Goal: Task Accomplishment & Management: Manage account settings

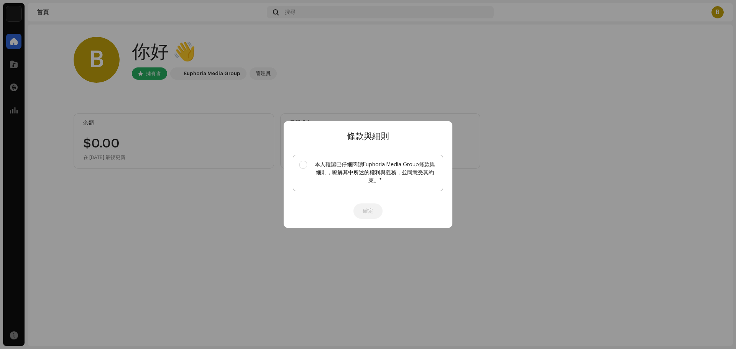
click at [300, 159] on label "本人確認已仔細閱讀Euphoria Media Group 條款與細則 ，瞭解其中所述的權利與義務，並同意受其約束。 *" at bounding box center [368, 173] width 150 height 36
click at [300, 161] on input "本人確認已仔細閱讀Euphoria Media Group 條款與細則 ，瞭解其中所述的權利與義務，並同意受其約束。 *" at bounding box center [303, 165] width 8 height 8
checkbox input "true"
click at [365, 209] on button "確定" at bounding box center [367, 210] width 29 height 15
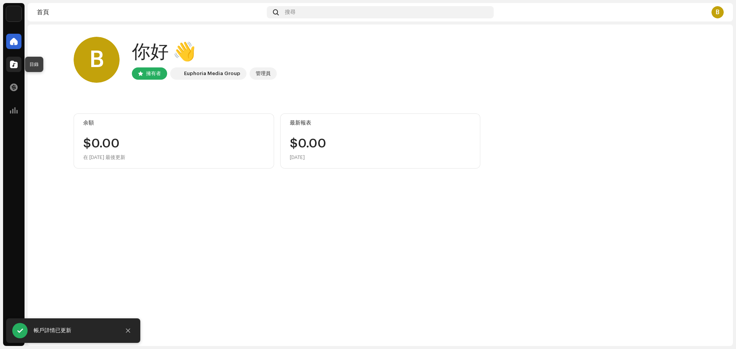
click at [14, 64] on span at bounding box center [14, 64] width 8 height 6
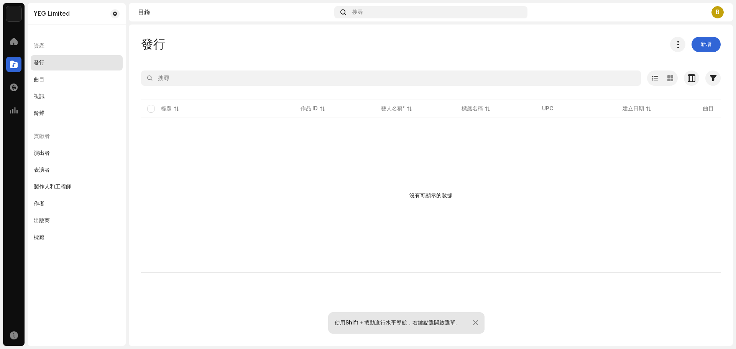
click at [712, 14] on div "B" at bounding box center [717, 12] width 12 height 12
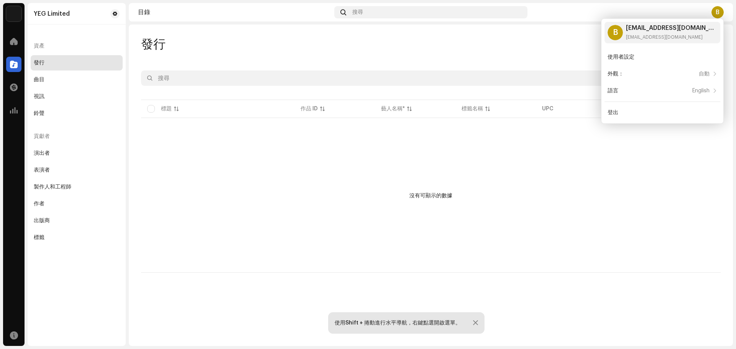
click at [518, 44] on div "發行 新增" at bounding box center [430, 44] width 579 height 15
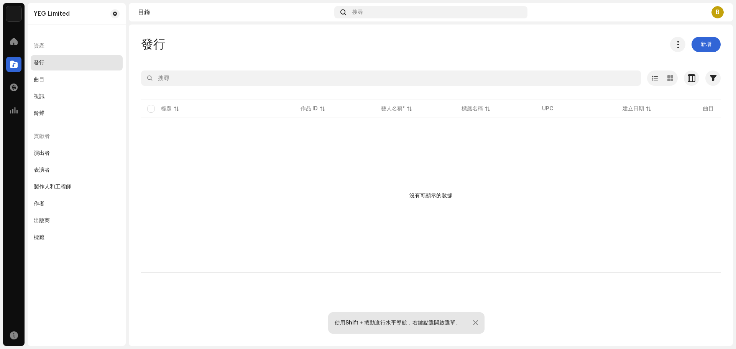
click at [45, 46] on div "資產" at bounding box center [77, 46] width 92 height 18
drag, startPoint x: 54, startPoint y: 44, endPoint x: 35, endPoint y: 50, distance: 19.5
click at [52, 44] on div "資產" at bounding box center [77, 46] width 92 height 18
click at [40, 44] on div "資產" at bounding box center [77, 46] width 92 height 18
click at [51, 77] on div "曲目" at bounding box center [77, 80] width 86 height 6
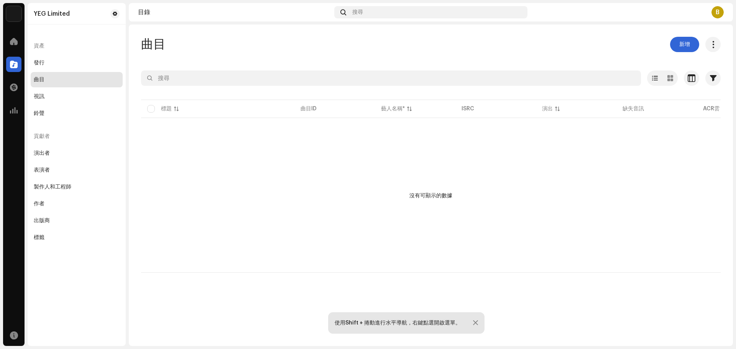
click at [475, 324] on div at bounding box center [475, 323] width 5 height 6
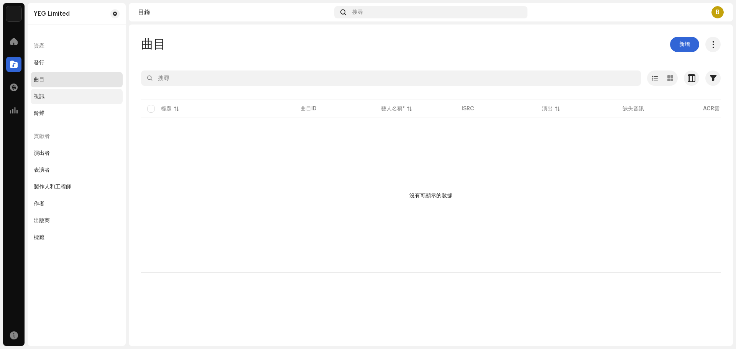
click at [77, 99] on div "視訊" at bounding box center [77, 96] width 86 height 6
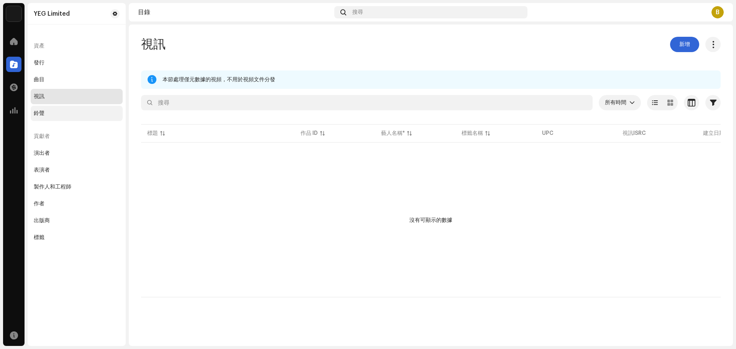
click at [74, 115] on div "鈴聲" at bounding box center [77, 113] width 86 height 6
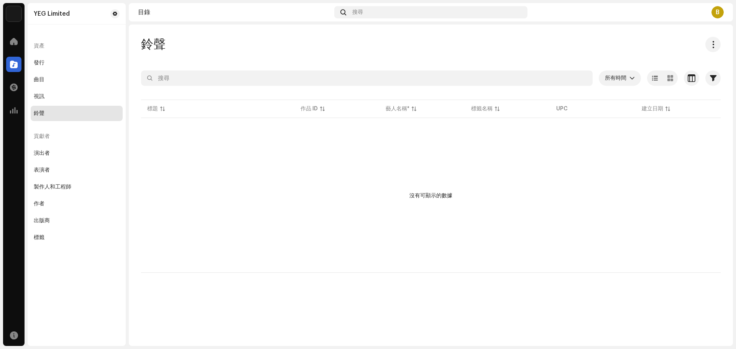
click at [6, 85] on div "交易" at bounding box center [13, 87] width 21 height 21
click at [18, 88] on div at bounding box center [13, 87] width 15 height 15
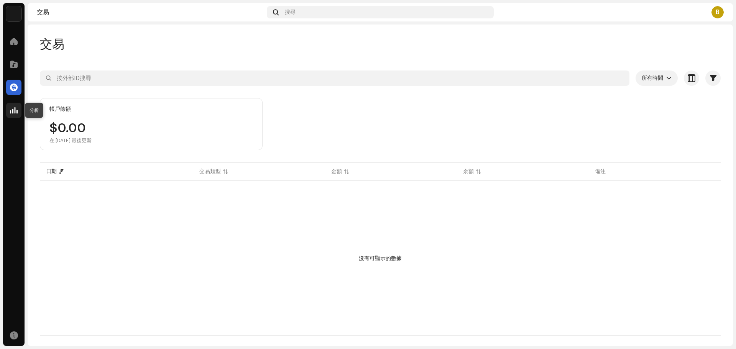
click at [13, 109] on span at bounding box center [14, 110] width 8 height 6
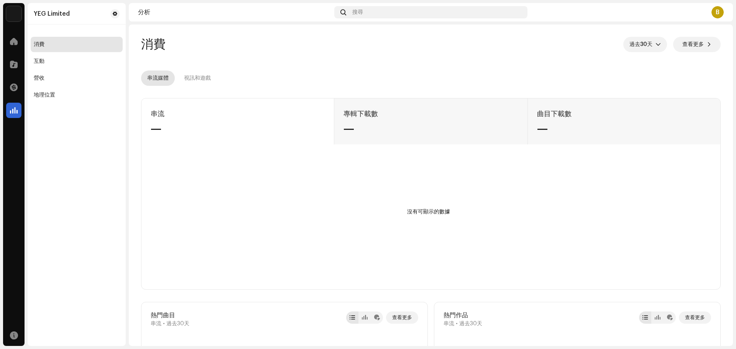
click at [339, 128] on div "串流 — 專輯下載數 — 曲目下載數 —" at bounding box center [430, 121] width 578 height 46
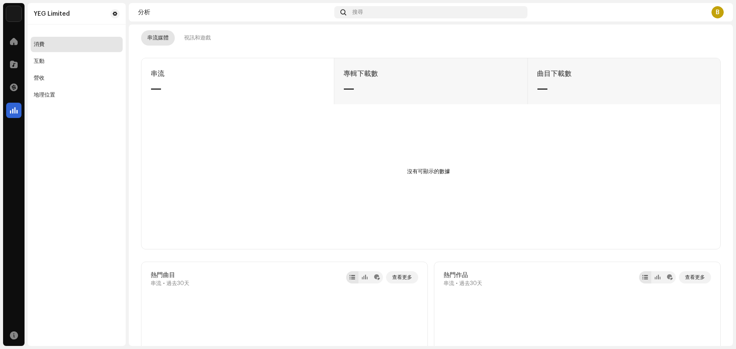
scroll to position [77, 0]
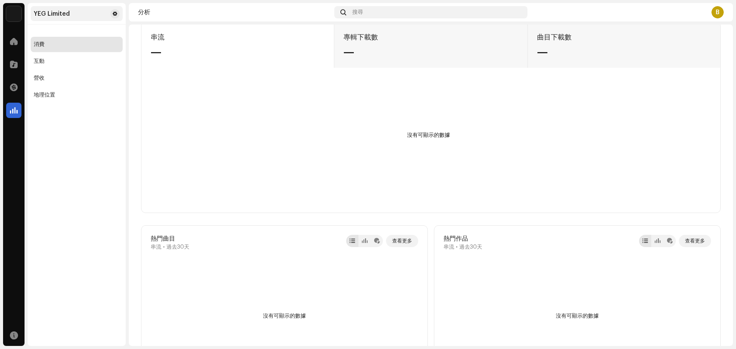
click at [63, 15] on div "YEG Limited" at bounding box center [52, 14] width 36 height 6
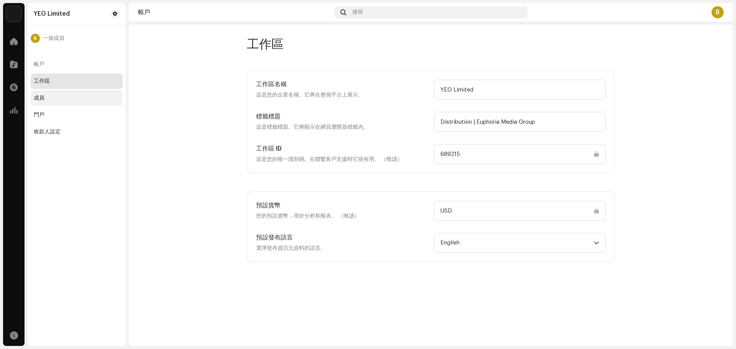
click at [69, 98] on div "成員" at bounding box center [77, 98] width 86 height 6
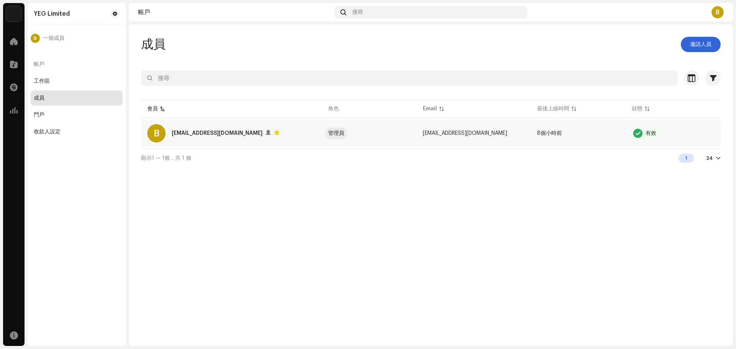
click at [478, 134] on span "[EMAIL_ADDRESS][DOMAIN_NAME]" at bounding box center [465, 133] width 84 height 5
click at [449, 28] on div "成員 邀請人員 已選取 0 選擇所有 1 選項 篩選 狀態 有效 已中斷 擁有者 是 否 會員 角色 Email 最後上線時間 狀態 B [EMAIL_ADD…" at bounding box center [431, 185] width 604 height 321
click at [381, 64] on div "成員 邀請人員 已選取 0 選擇所有 1 選項 篩選 狀態 有效 已中斷 擁有者 是 否 會員 角色 Email 最後上線時間 狀態 B [EMAIL_ADD…" at bounding box center [431, 102] width 604 height 130
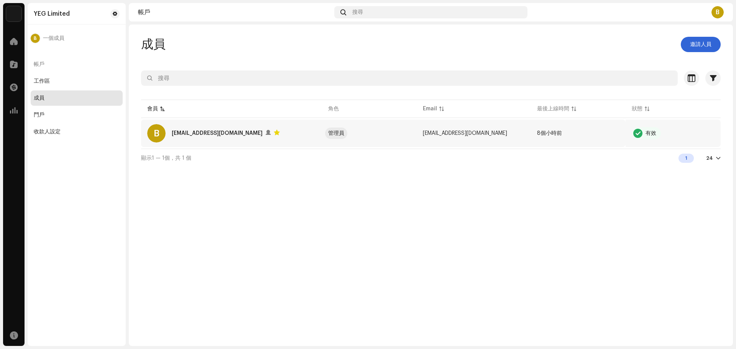
click at [475, 136] on span "[EMAIL_ADDRESS][DOMAIN_NAME]" at bounding box center [465, 133] width 84 height 5
click at [375, 169] on div "成員 邀請人員 已選取 0 選擇所有 1 選項 篩選 狀態 有效 已中斷 擁有者 是 否 會員 角色 Email 最後上線時間 狀態 B [EMAIL_ADD…" at bounding box center [431, 185] width 604 height 321
click at [174, 157] on span "顯示1 — 1個，共 1 個" at bounding box center [166, 158] width 50 height 5
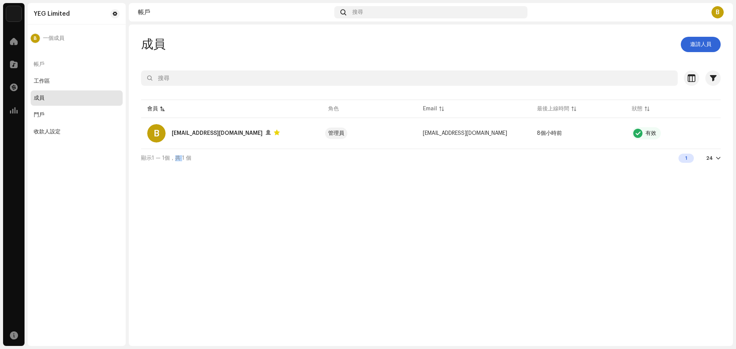
click at [174, 157] on span "顯示1 — 1個，共 1 個" at bounding box center [166, 158] width 50 height 5
click at [707, 43] on span "邀請人員" at bounding box center [700, 44] width 21 height 15
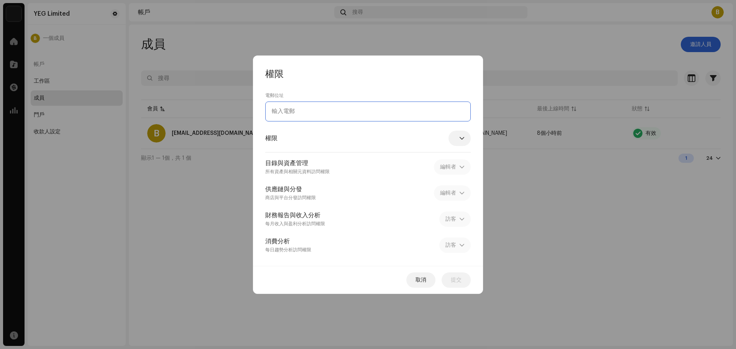
click at [317, 107] on input "email" at bounding box center [367, 112] width 205 height 20
paste input "[EMAIL_ADDRESS][DOMAIN_NAME]"
type input "[EMAIL_ADDRESS][DOMAIN_NAME]"
click at [457, 141] on span "Administrator" at bounding box center [438, 138] width 41 height 15
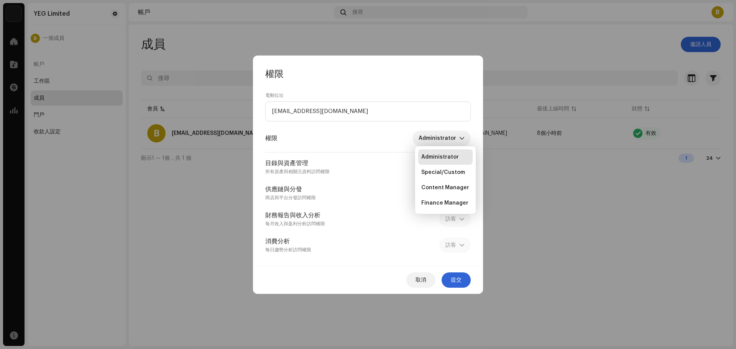
click at [392, 144] on div "權限 Administrator" at bounding box center [367, 138] width 205 height 15
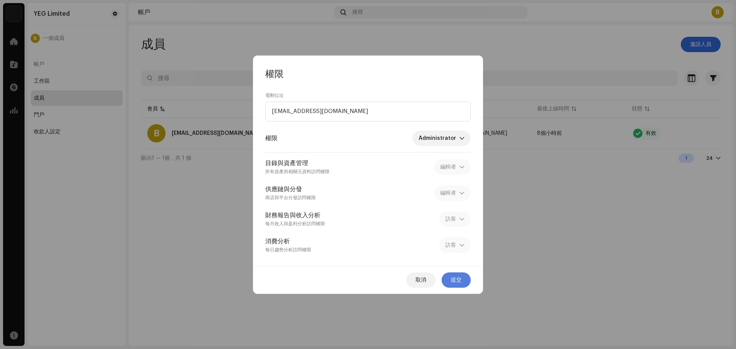
click at [460, 281] on span "提交" at bounding box center [456, 279] width 11 height 15
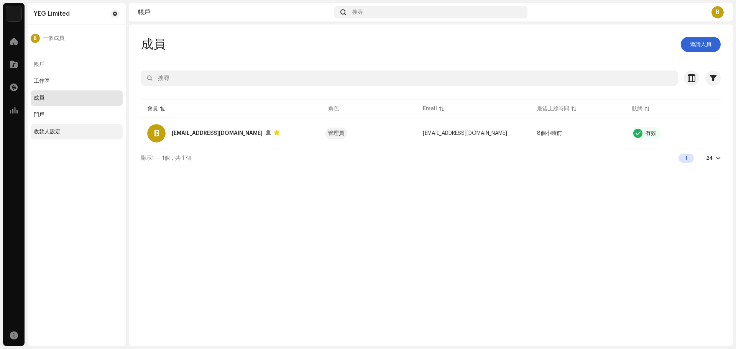
click at [80, 124] on div "收款人設定" at bounding box center [77, 131] width 92 height 15
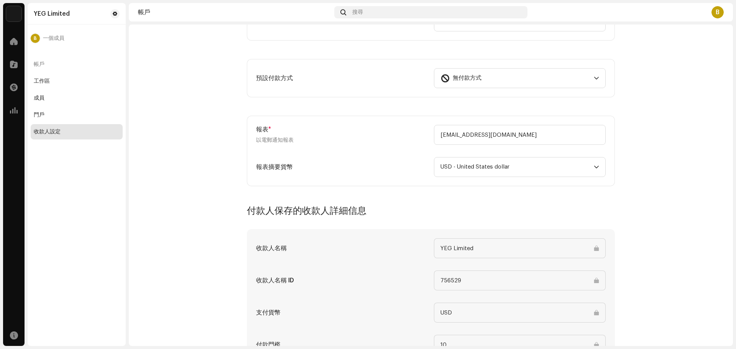
scroll to position [288, 0]
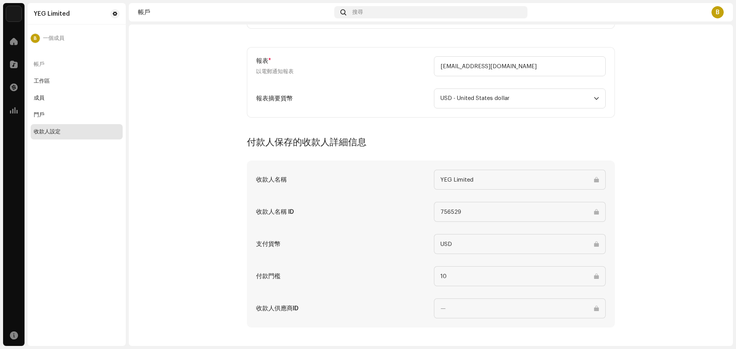
click at [307, 140] on h3 "付款人保存的收款人詳細信息" at bounding box center [431, 142] width 368 height 12
click at [211, 156] on account-payee-settings "收款人設定 類型 公司 個人 個人——非法人。 支付此名稱 * 接收付款的個人或實體的名稱 YEG Limited 稅務居住地國家 您支付税款的国家 選擇國家…" at bounding box center [431, 38] width 604 height 578
click at [16, 44] on span at bounding box center [14, 41] width 8 height 6
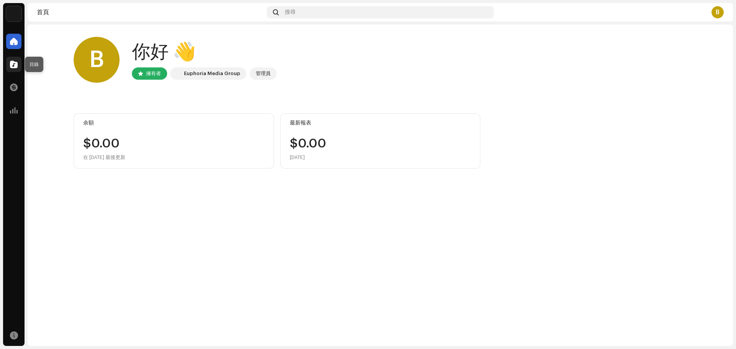
click at [8, 61] on div at bounding box center [13, 64] width 15 height 15
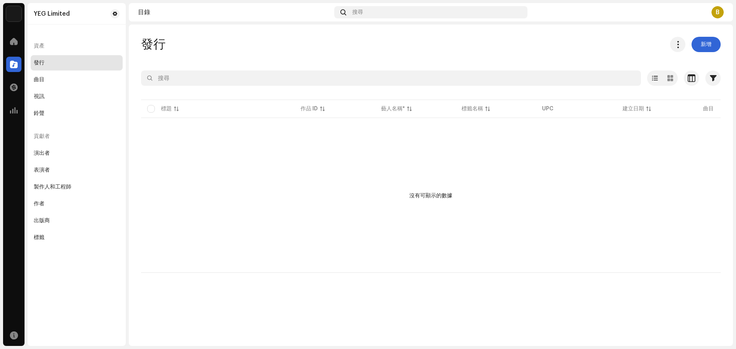
click at [61, 72] on div "發行 曲目 視訊 鈴聲" at bounding box center [77, 88] width 92 height 66
click at [88, 86] on div "曲目" at bounding box center [77, 79] width 92 height 15
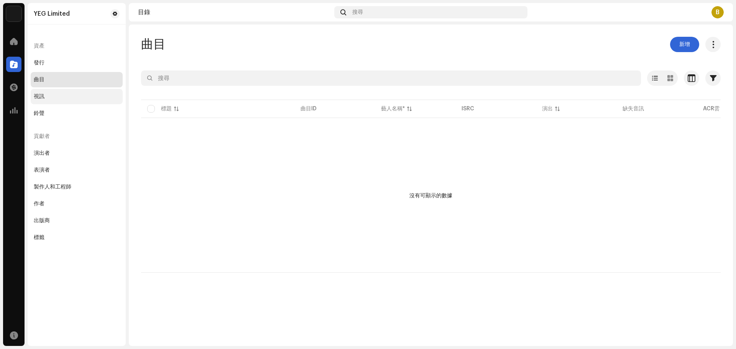
click at [79, 91] on div "視訊" at bounding box center [77, 96] width 92 height 15
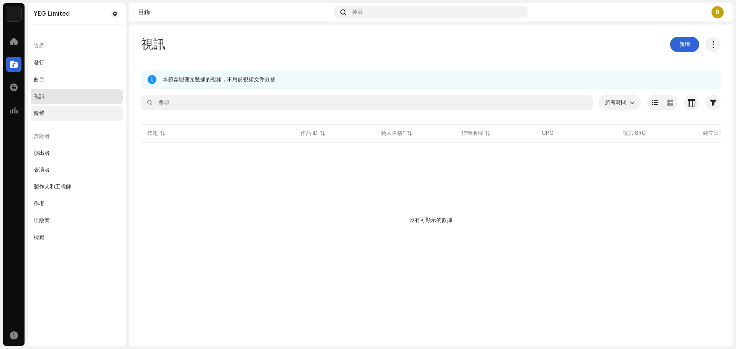
click at [82, 113] on div "鈴聲" at bounding box center [77, 113] width 86 height 6
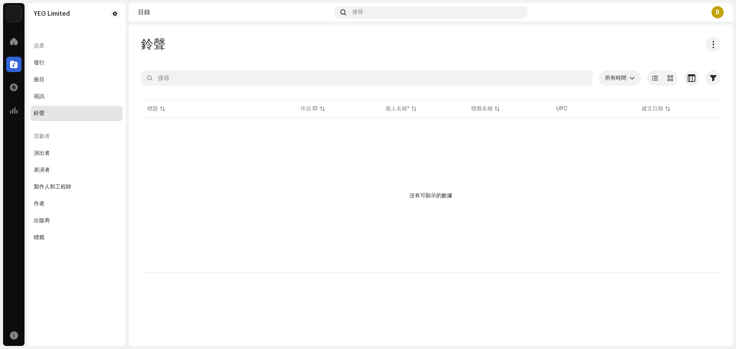
click at [69, 142] on div "貢獻者" at bounding box center [77, 136] width 92 height 18
click at [71, 152] on div "演出者" at bounding box center [77, 153] width 86 height 6
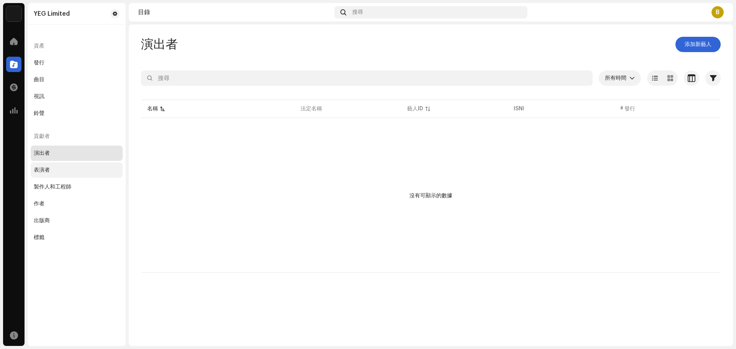
click at [94, 163] on div "表演者" at bounding box center [77, 169] width 92 height 15
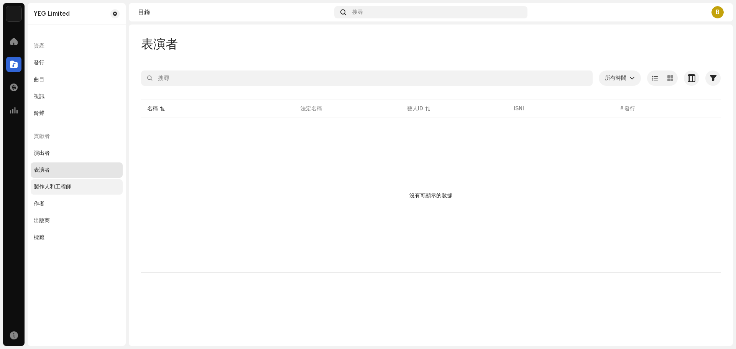
click at [95, 190] on div "製作人和工程師" at bounding box center [77, 187] width 86 height 6
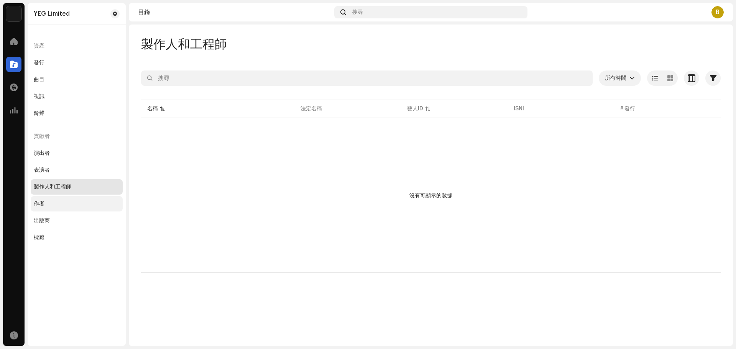
click at [76, 204] on div "作者" at bounding box center [77, 204] width 86 height 6
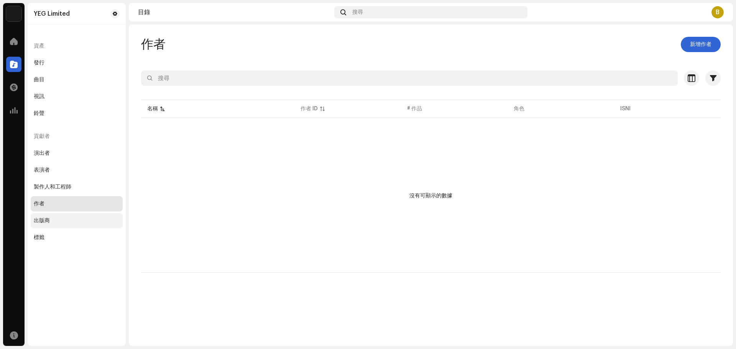
drag, startPoint x: 78, startPoint y: 215, endPoint x: 83, endPoint y: 214, distance: 5.4
click at [78, 215] on div "出版商" at bounding box center [77, 220] width 92 height 15
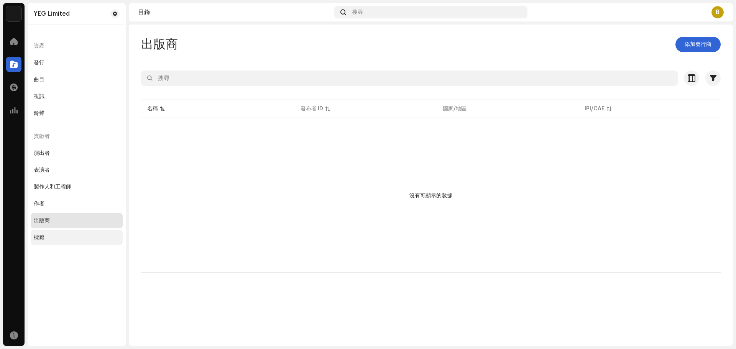
click at [65, 243] on div "標籤" at bounding box center [77, 237] width 92 height 15
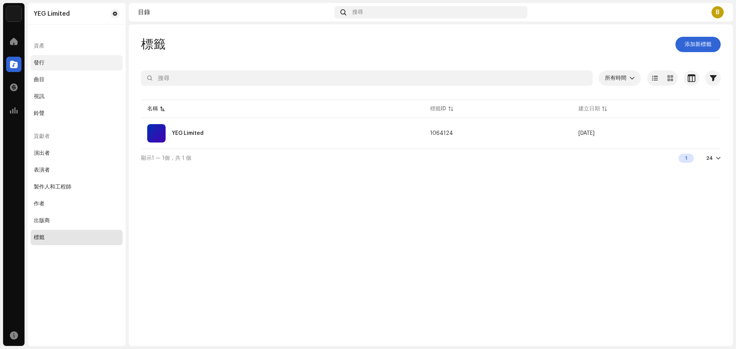
click at [76, 68] on div "發行" at bounding box center [77, 62] width 92 height 15
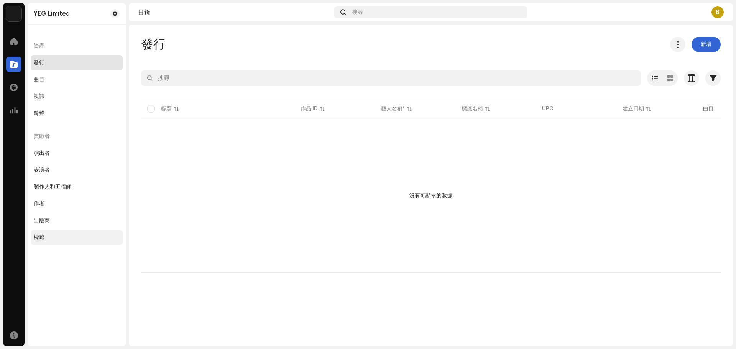
click at [46, 237] on div "標籤" at bounding box center [77, 237] width 86 height 6
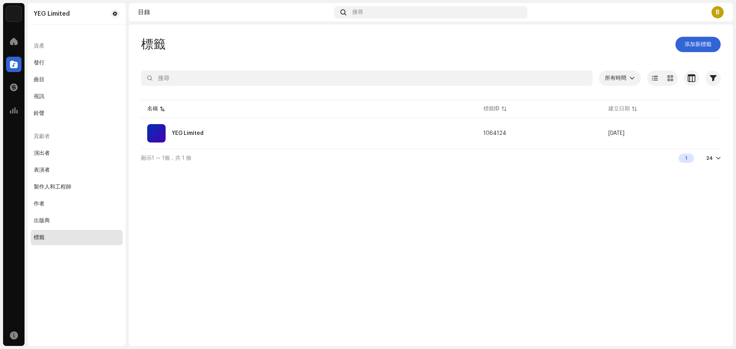
click at [238, 19] on div "目錄 搜尋 B" at bounding box center [431, 12] width 604 height 18
click at [57, 55] on div "發行" at bounding box center [77, 62] width 92 height 15
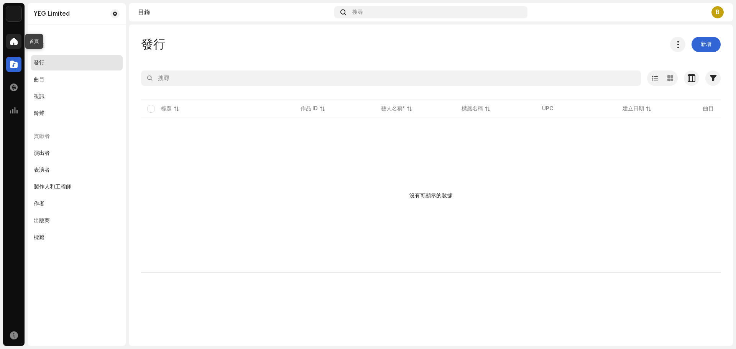
click at [14, 43] on div at bounding box center [13, 41] width 15 height 15
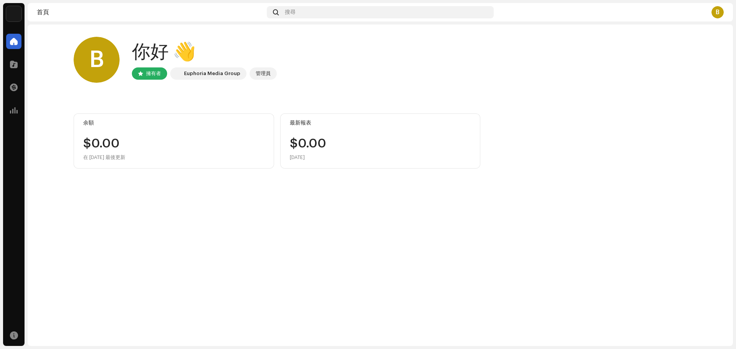
click at [106, 144] on div "$0.00" at bounding box center [173, 144] width 181 height 12
click at [393, 42] on div "B 你好 👋 擁有者 Euphoria Media Group 管理員" at bounding box center [380, 60] width 613 height 46
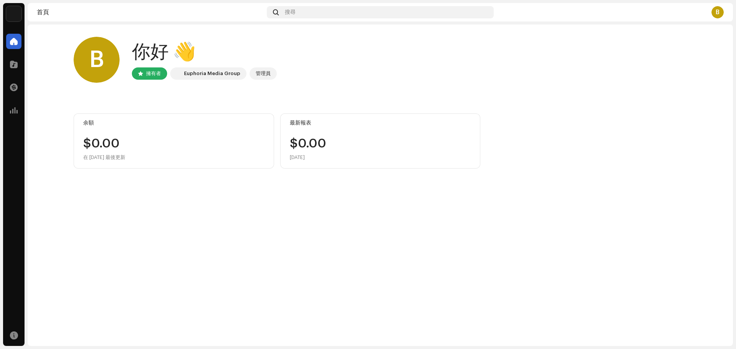
drag, startPoint x: 239, startPoint y: 281, endPoint x: 197, endPoint y: 105, distance: 180.4
click at [240, 281] on div "B 你好 👋 擁有者 Euphoria Media Group 管理員 余額 $0.00 在 [DATE] 最後更新 最新報表 $0.00 [DATE] 最近…" at bounding box center [380, 185] width 705 height 321
click at [257, 69] on div "管理員" at bounding box center [263, 73] width 15 height 9
click at [228, 72] on div "Euphoria Media Group" at bounding box center [212, 73] width 56 height 9
click at [13, 63] on span at bounding box center [14, 64] width 8 height 6
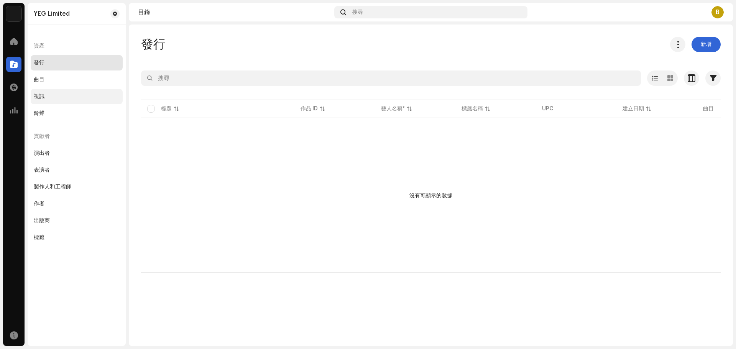
click at [82, 95] on div "視訊" at bounding box center [77, 96] width 86 height 6
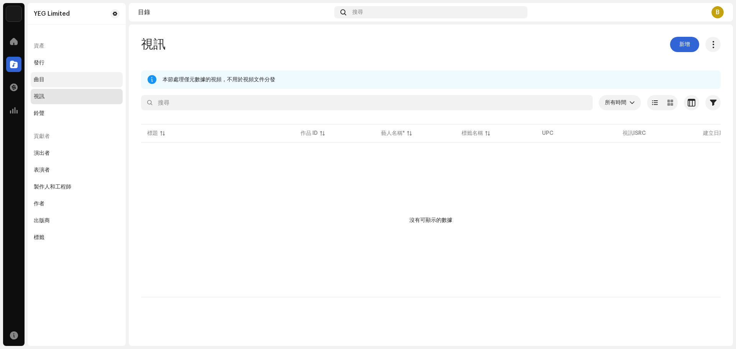
click at [70, 82] on div "曲目" at bounding box center [77, 80] width 86 height 6
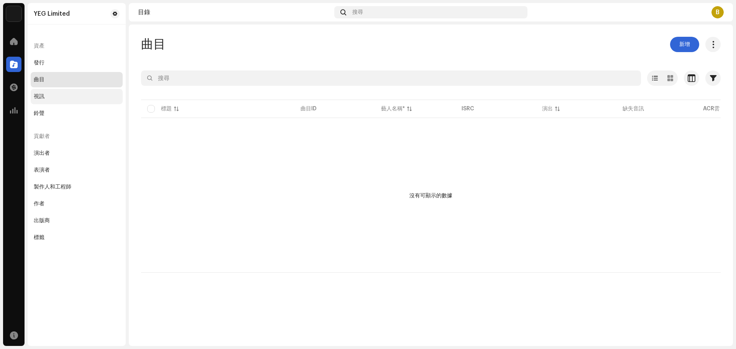
click at [65, 98] on div "視訊" at bounding box center [77, 96] width 86 height 6
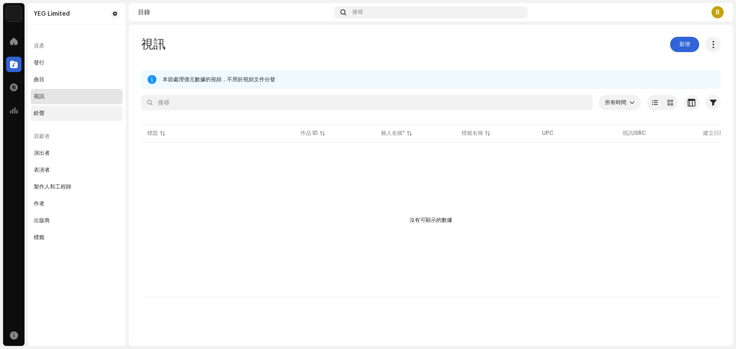
click at [65, 108] on div "鈴聲" at bounding box center [77, 113] width 92 height 15
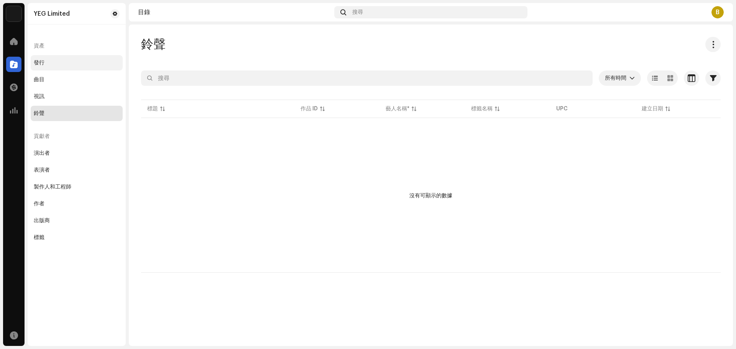
click at [66, 68] on div "發行" at bounding box center [77, 62] width 92 height 15
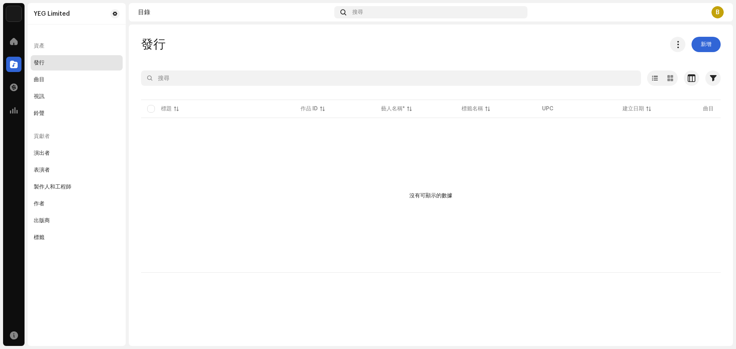
click at [56, 52] on div "資產" at bounding box center [77, 46] width 92 height 18
click at [682, 41] on button at bounding box center [677, 44] width 15 height 15
click at [637, 77] on span "下載完整目錄（XLSX）" at bounding box center [635, 78] width 57 height 6
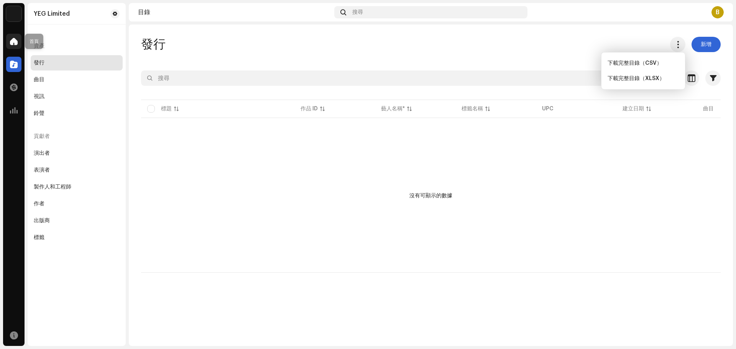
click at [16, 44] on span at bounding box center [14, 41] width 8 height 6
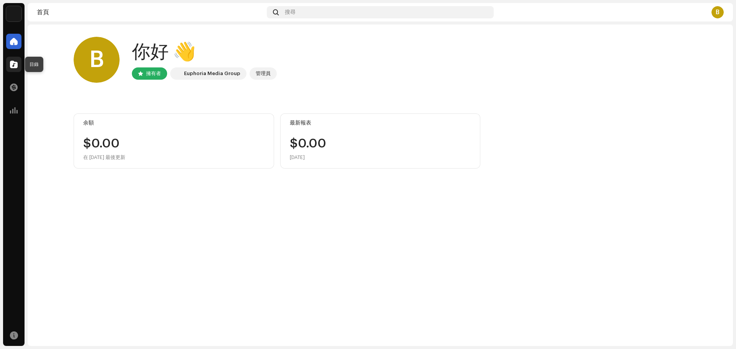
click at [16, 71] on div at bounding box center [13, 64] width 15 height 15
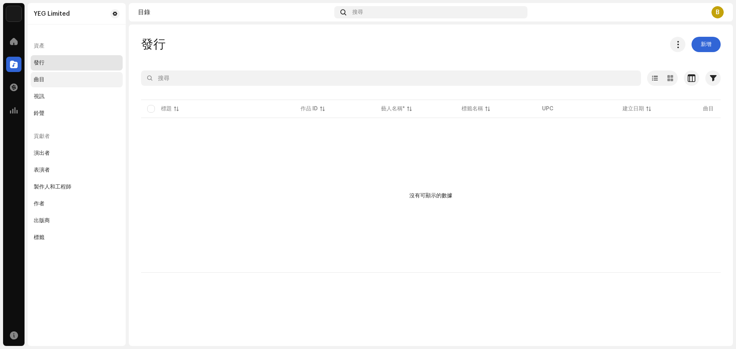
click at [58, 80] on div "曲目" at bounding box center [77, 80] width 86 height 6
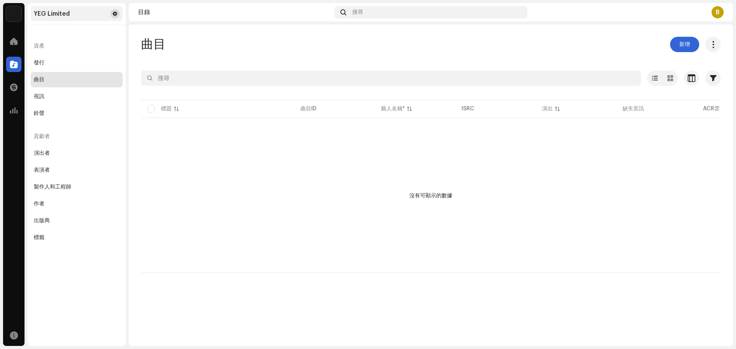
click at [112, 13] on button at bounding box center [114, 13] width 9 height 9
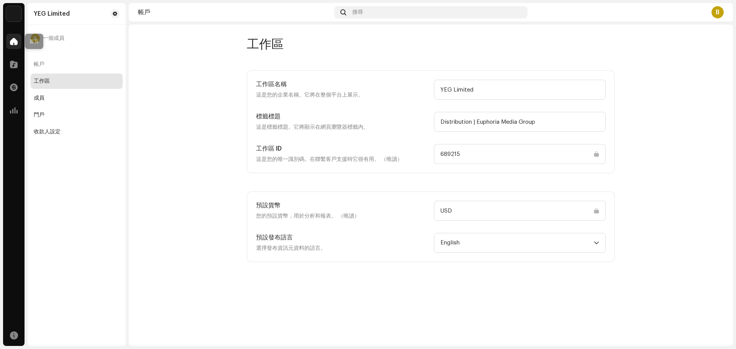
click at [11, 45] on div at bounding box center [13, 41] width 15 height 15
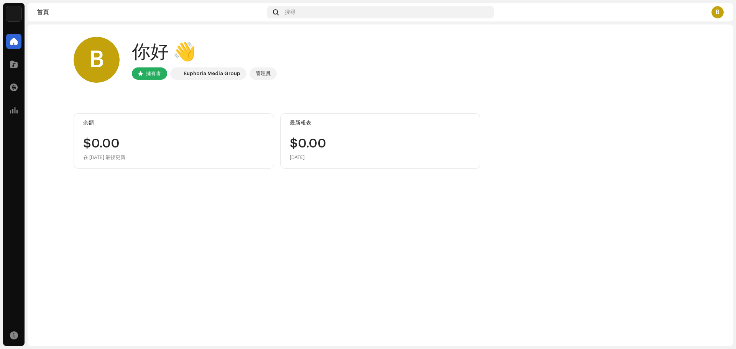
click at [143, 73] on div "擁有者" at bounding box center [149, 73] width 35 height 12
click at [98, 55] on div "B" at bounding box center [97, 60] width 46 height 46
drag, startPoint x: 98, startPoint y: 55, endPoint x: 112, endPoint y: 54, distance: 13.8
click at [98, 55] on div "B" at bounding box center [97, 60] width 46 height 46
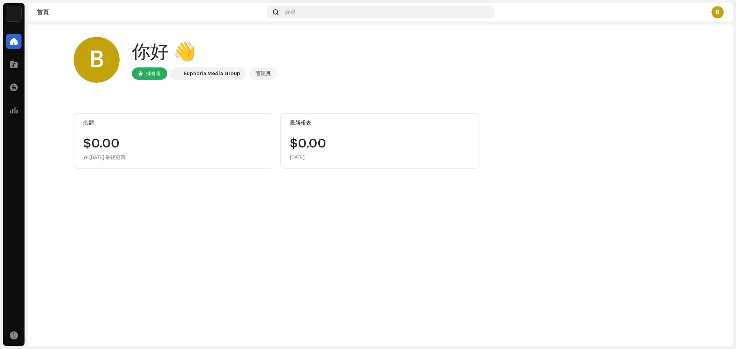
drag, startPoint x: 191, startPoint y: 48, endPoint x: 196, endPoint y: 48, distance: 5.4
click at [192, 48] on div "你好 👋" at bounding box center [204, 52] width 145 height 25
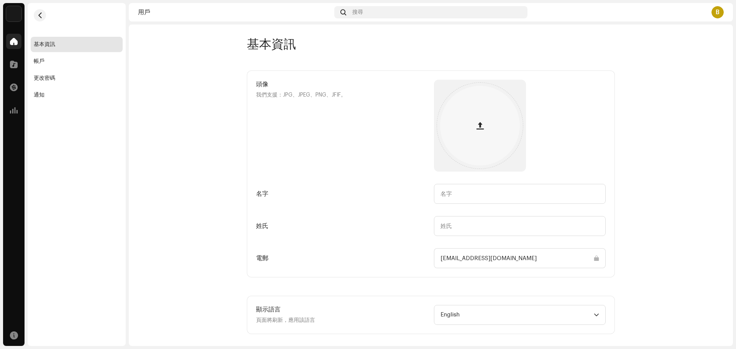
click at [16, 40] on span at bounding box center [14, 41] width 8 height 6
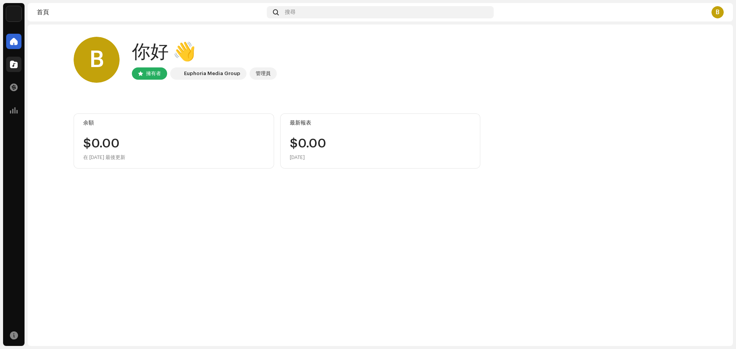
click at [12, 64] on span at bounding box center [14, 64] width 8 height 6
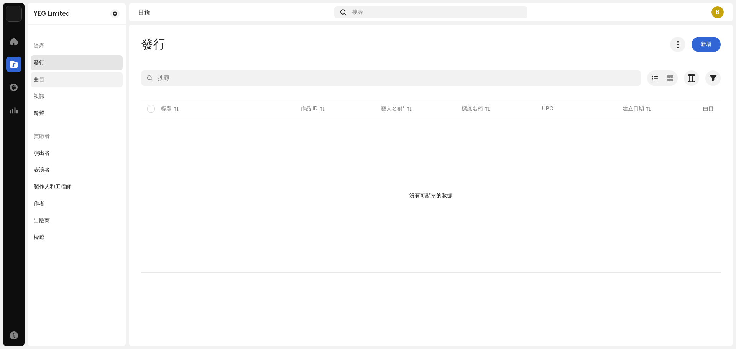
click at [59, 76] on div "曲目" at bounding box center [77, 79] width 92 height 15
